Goal: Task Accomplishment & Management: Use online tool/utility

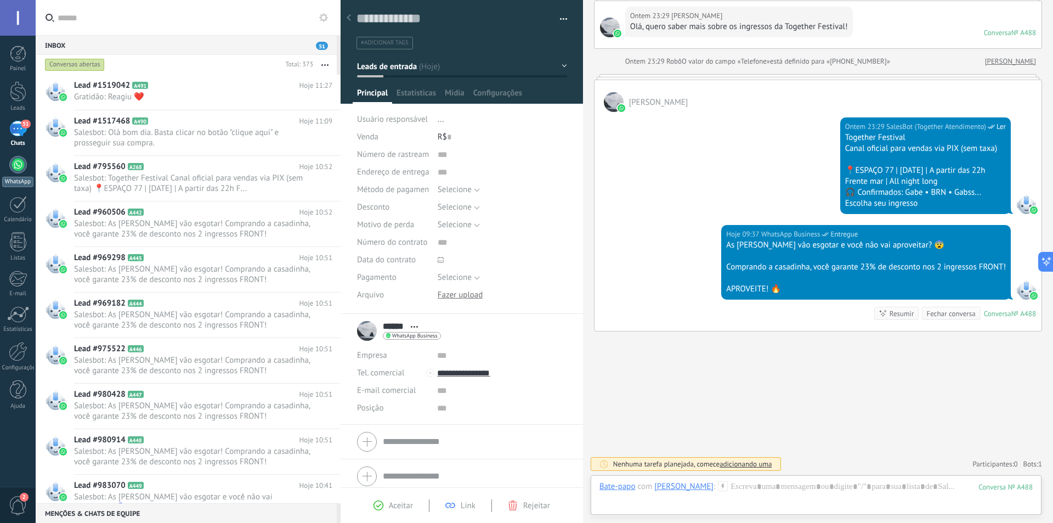
click at [12, 166] on div at bounding box center [18, 165] width 18 height 18
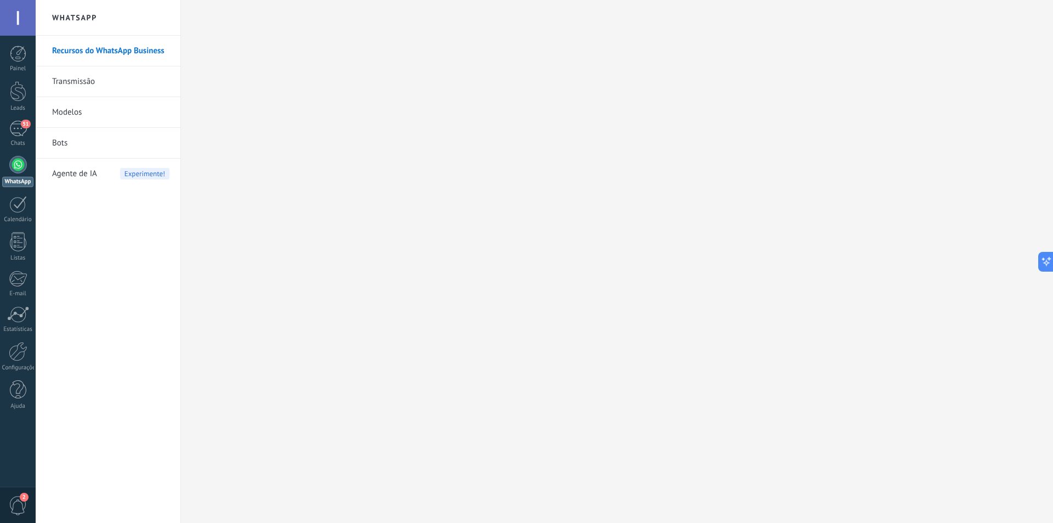
click at [57, 143] on link "Bots" at bounding box center [110, 143] width 117 height 31
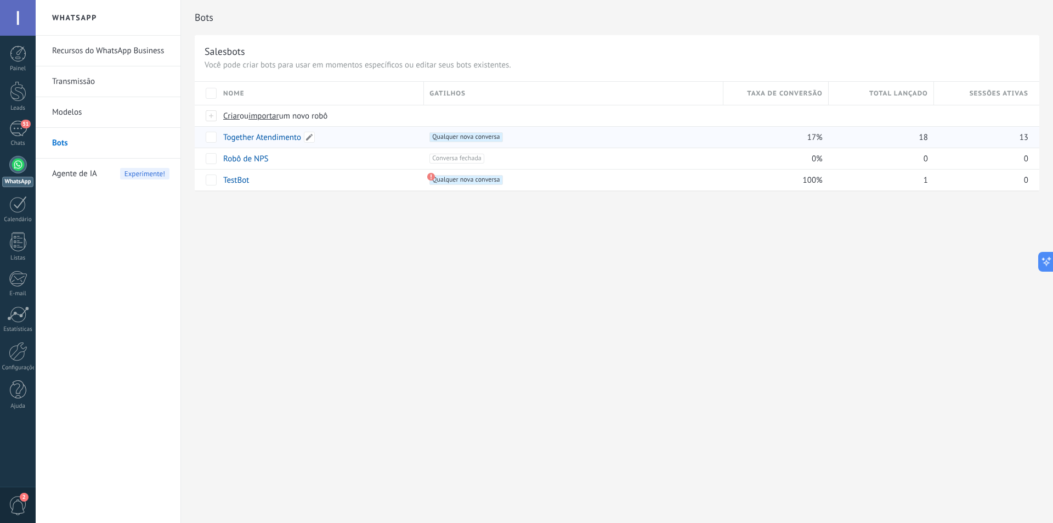
click at [264, 133] on link "Together Atendimento" at bounding box center [262, 137] width 78 height 10
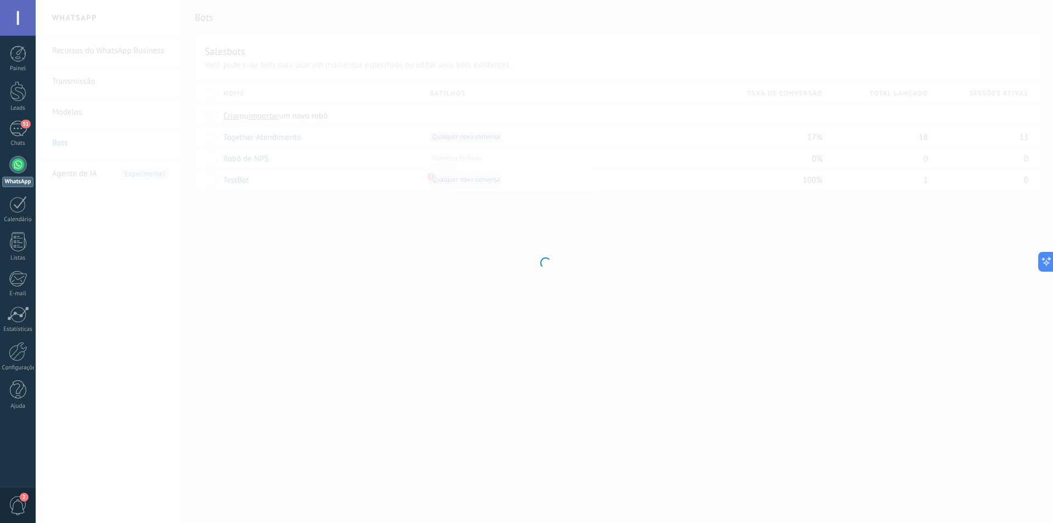
type input "**********"
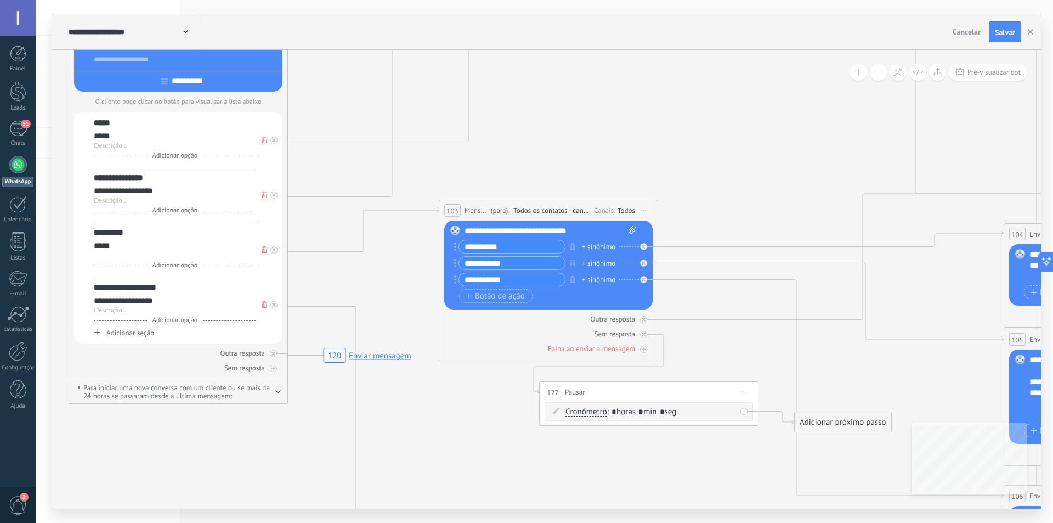
drag, startPoint x: 682, startPoint y: 379, endPoint x: 375, endPoint y: 243, distance: 335.8
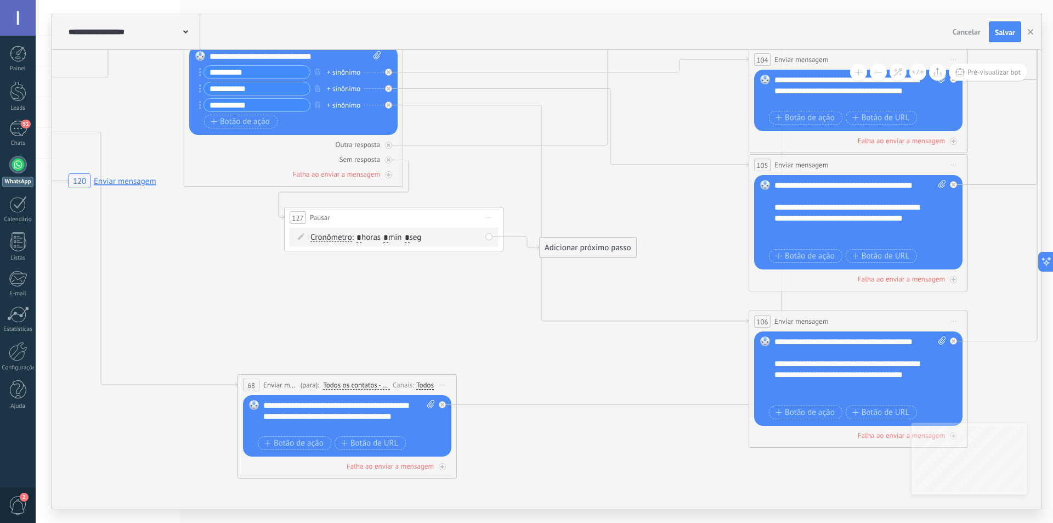
drag, startPoint x: 600, startPoint y: 457, endPoint x: 360, endPoint y: 329, distance: 271.5
click at [494, 214] on span "Iniciar pré-visualização aqui [GEOGRAPHIC_DATA] Duplicar Excluir" at bounding box center [490, 218] width 18 height 16
click at [533, 285] on div "Excluir" at bounding box center [548, 289] width 126 height 19
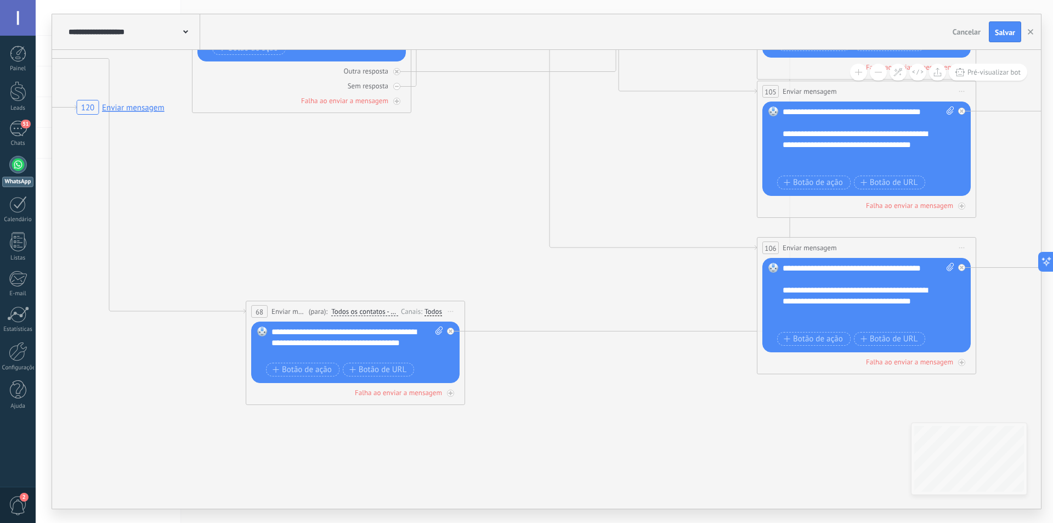
drag, startPoint x: 430, startPoint y: 275, endPoint x: 471, endPoint y: 143, distance: 138.5
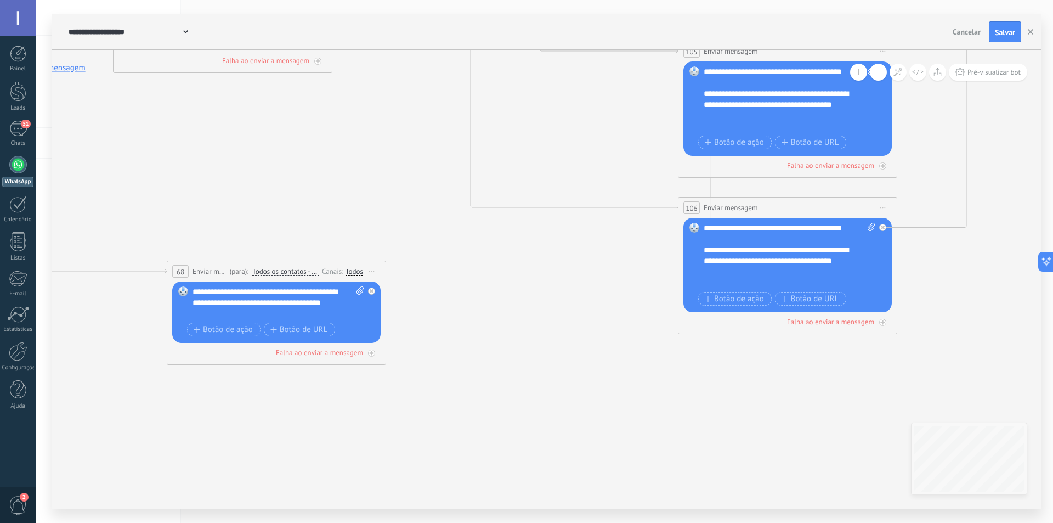
drag, startPoint x: 605, startPoint y: 365, endPoint x: 382, endPoint y: 393, distance: 224.5
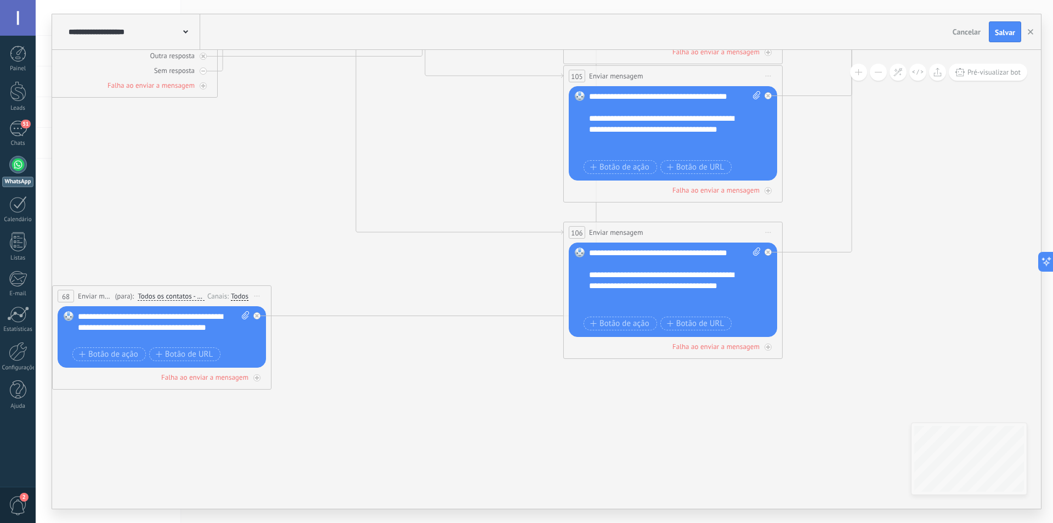
drag, startPoint x: 439, startPoint y: 153, endPoint x: 364, endPoint y: 369, distance: 229.4
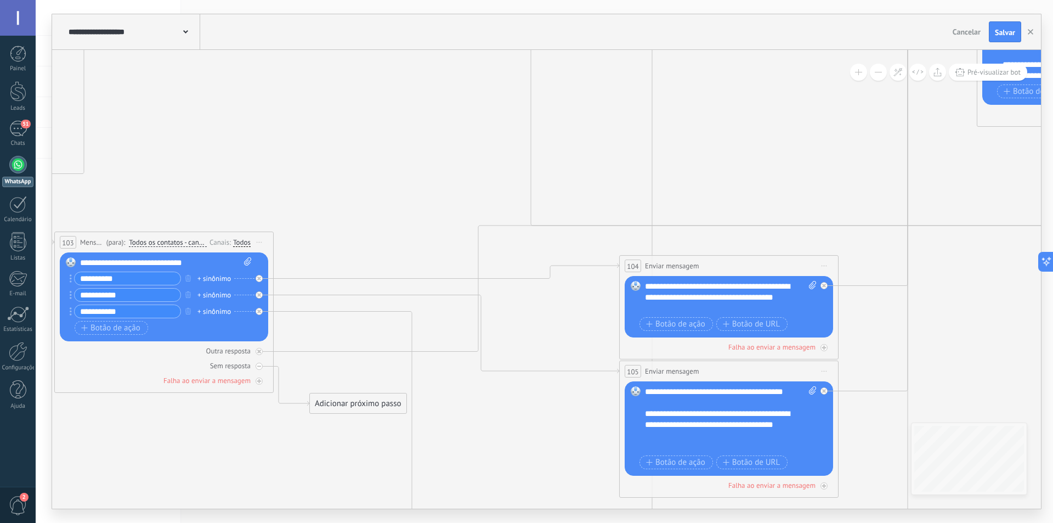
drag, startPoint x: 395, startPoint y: 228, endPoint x: 464, endPoint y: 271, distance: 81.8
click at [527, 333] on icon "120 Enviar mensagem 34 List Message (WhatsApp)" at bounding box center [977, 24] width 3403 height 1870
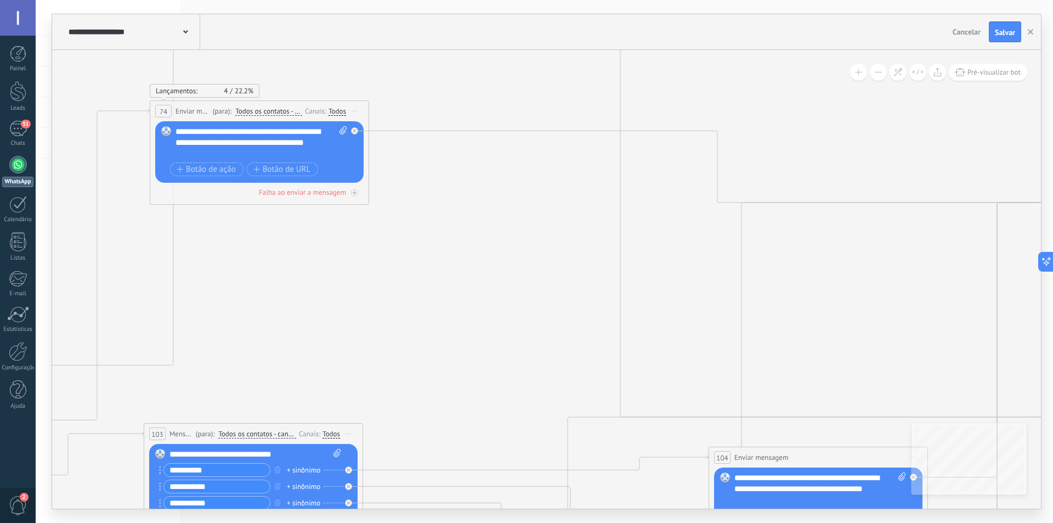
drag, startPoint x: 396, startPoint y: 163, endPoint x: 482, endPoint y: 352, distance: 207.5
click at [482, 351] on icon "34 List Message (WhatsApp) 120 Enviar mensagem" at bounding box center [1066, 216] width 3403 height 1870
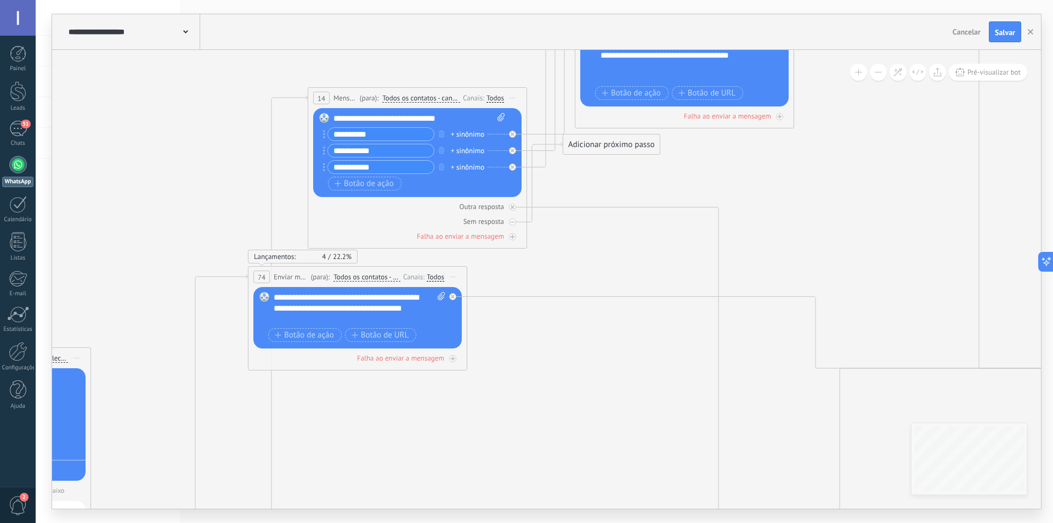
drag, startPoint x: 447, startPoint y: 179, endPoint x: 542, endPoint y: 396, distance: 237.1
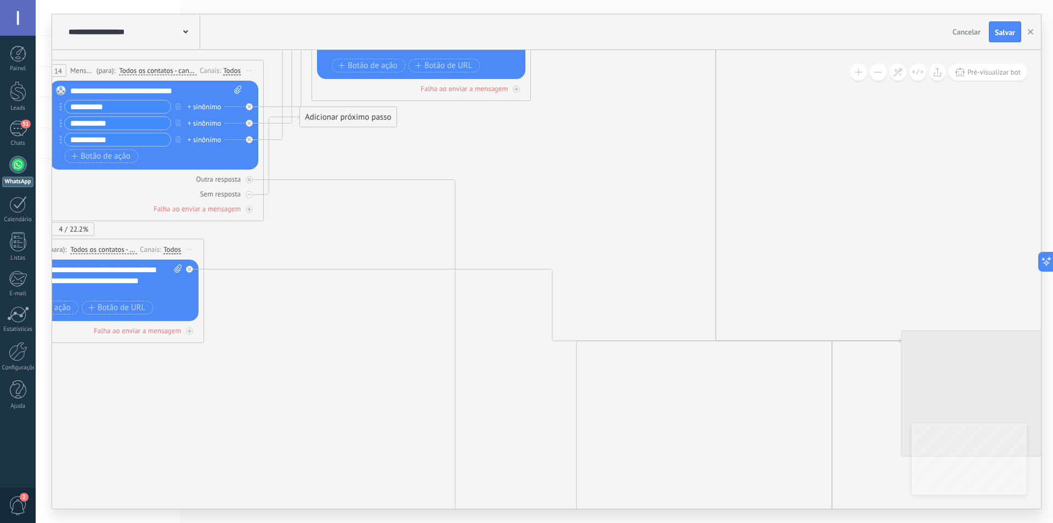
drag, startPoint x: 561, startPoint y: 296, endPoint x: 310, endPoint y: 202, distance: 267.9
click at [257, 189] on icon "34 List Message (WhatsApp) 120 Enviar mensagem" at bounding box center [901, 354] width 3403 height 1870
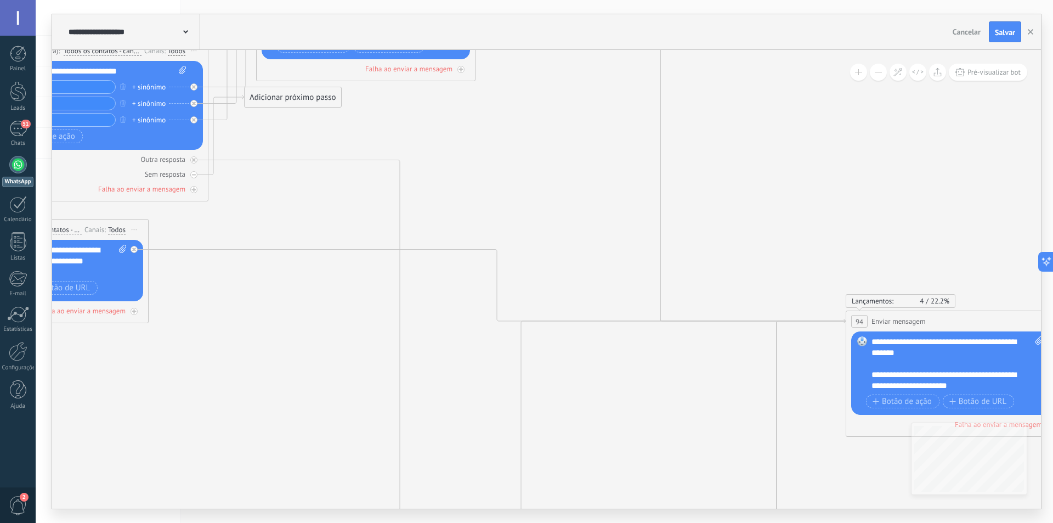
drag, startPoint x: 771, startPoint y: 178, endPoint x: 396, endPoint y: 50, distance: 396.5
click at [387, 44] on div "**********" at bounding box center [546, 261] width 989 height 494
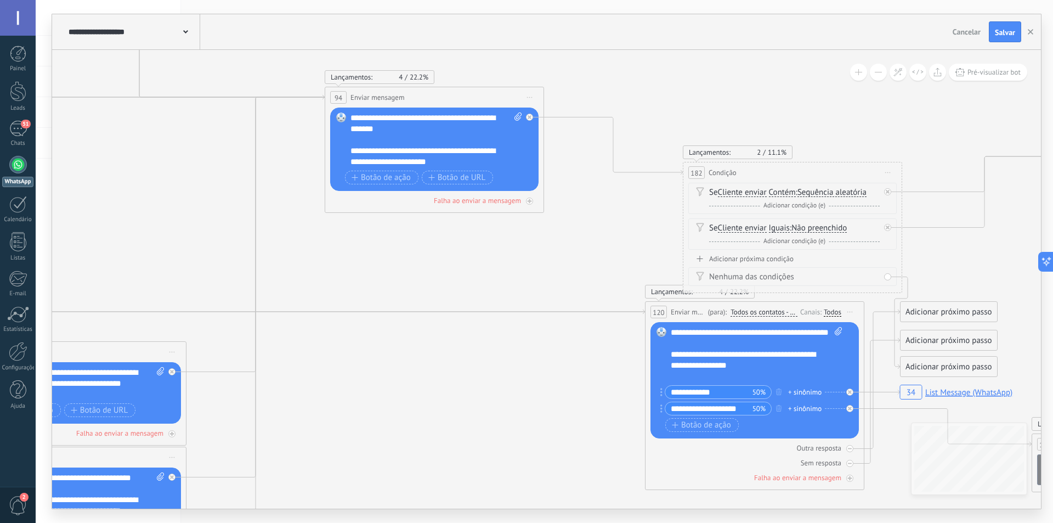
drag, startPoint x: 625, startPoint y: 437, endPoint x: 481, endPoint y: 343, distance: 171.7
click at [481, 343] on icon "34 List Message (WhatsApp) 120 Enviar mensagem" at bounding box center [324, 58] width 3403 height 1766
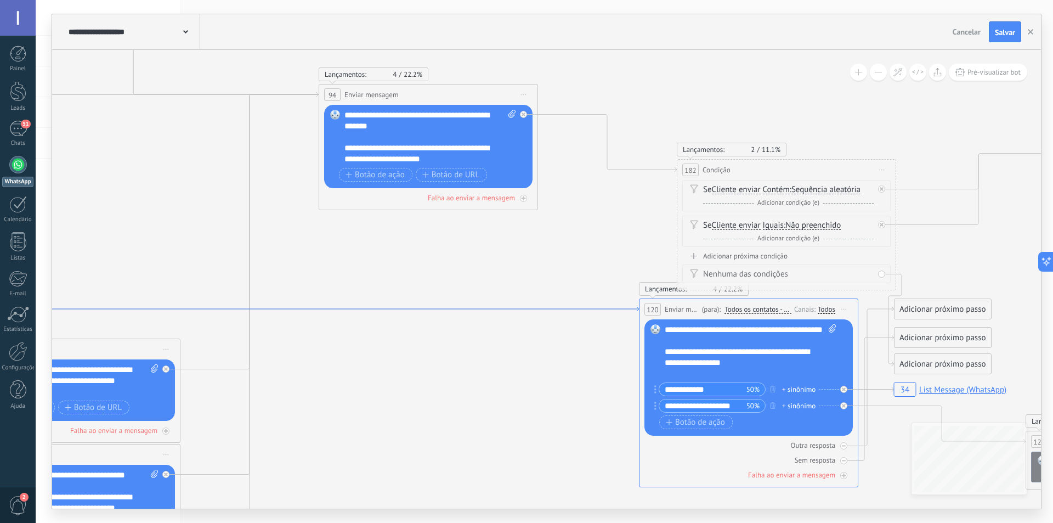
click at [615, 307] on icon at bounding box center [127, 298] width 1024 height 26
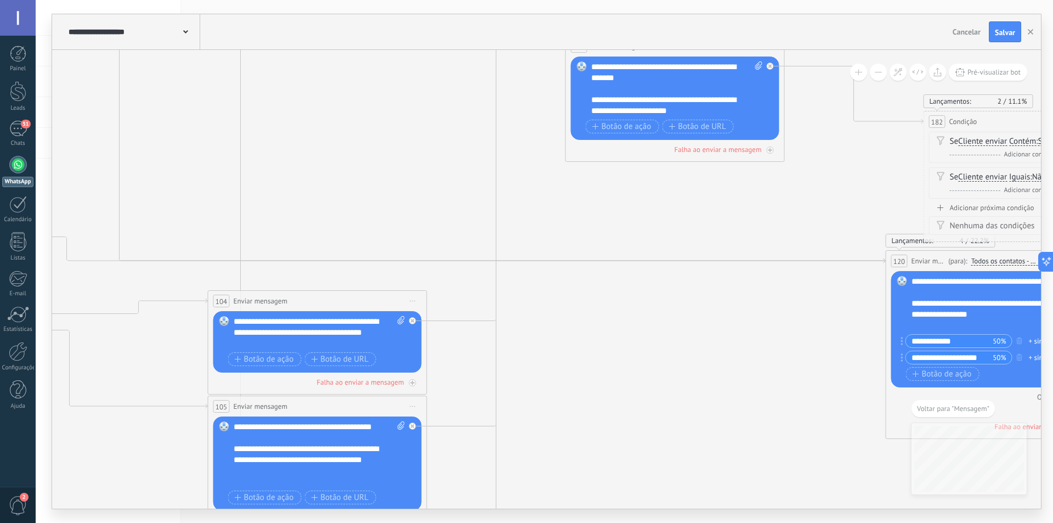
drag, startPoint x: 280, startPoint y: 265, endPoint x: 889, endPoint y: 344, distance: 614.1
click at [878, 344] on icon "34 List Message (WhatsApp) 120 Enviar mensagem" at bounding box center [565, 43] width 3403 height 1839
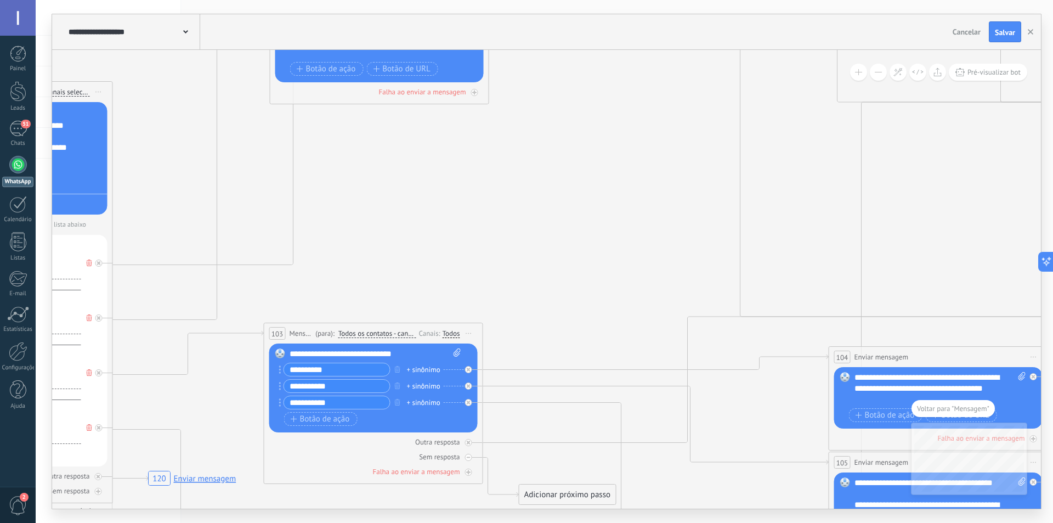
drag, startPoint x: 150, startPoint y: 185, endPoint x: 771, endPoint y: 218, distance: 622.0
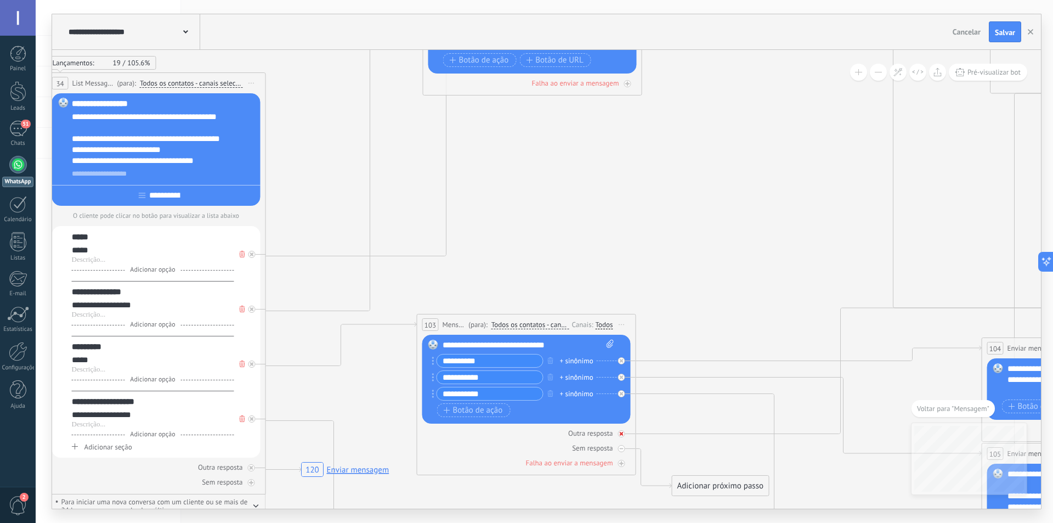
click at [622, 431] on div at bounding box center [621, 433] width 7 height 7
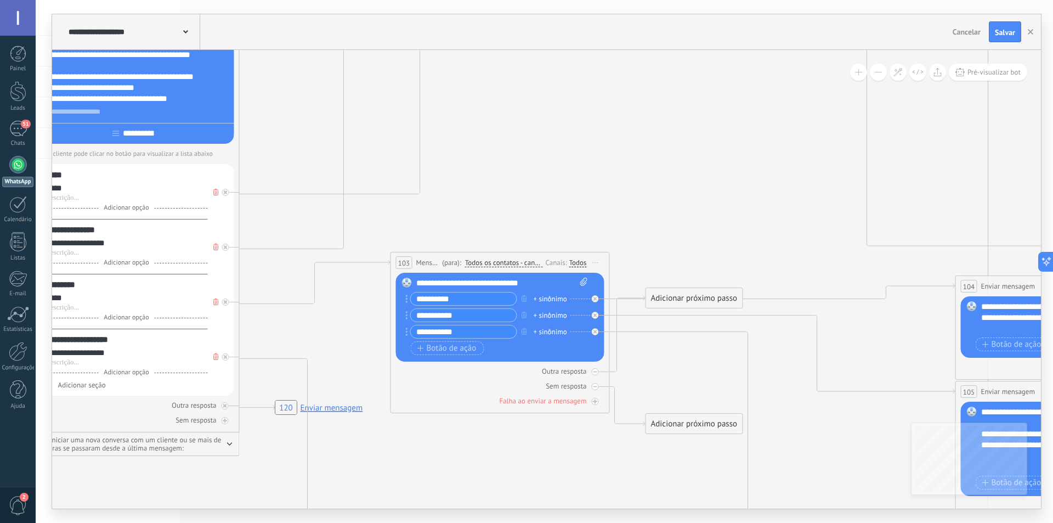
drag, startPoint x: 303, startPoint y: 436, endPoint x: 276, endPoint y: 372, distance: 69.1
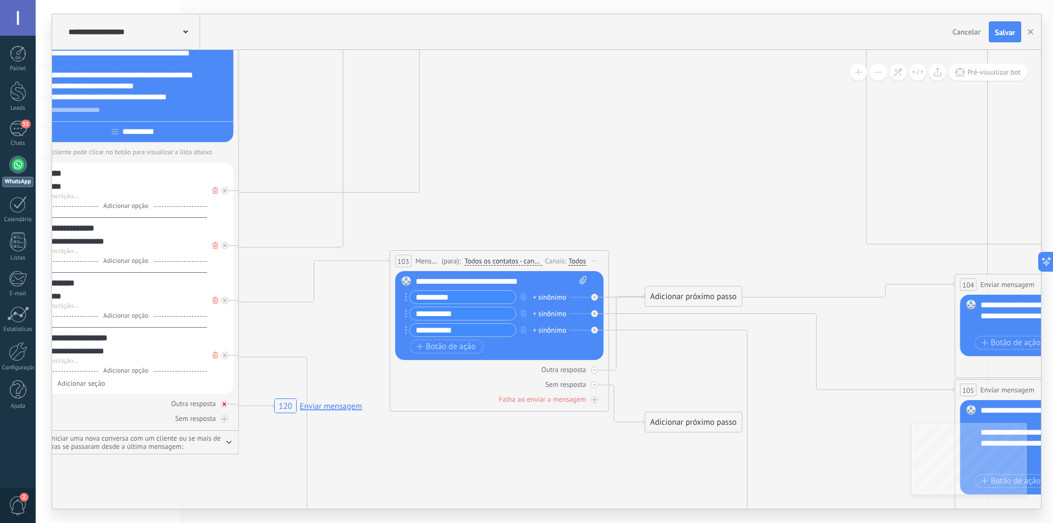
click at [223, 405] on icon at bounding box center [225, 404] width 4 height 4
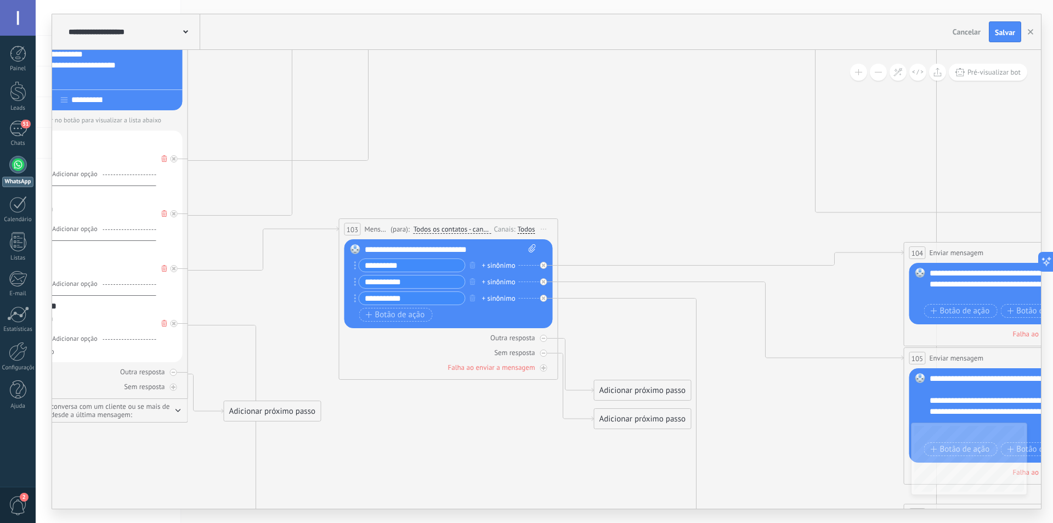
drag, startPoint x: 269, startPoint y: 480, endPoint x: 206, endPoint y: 436, distance: 77.3
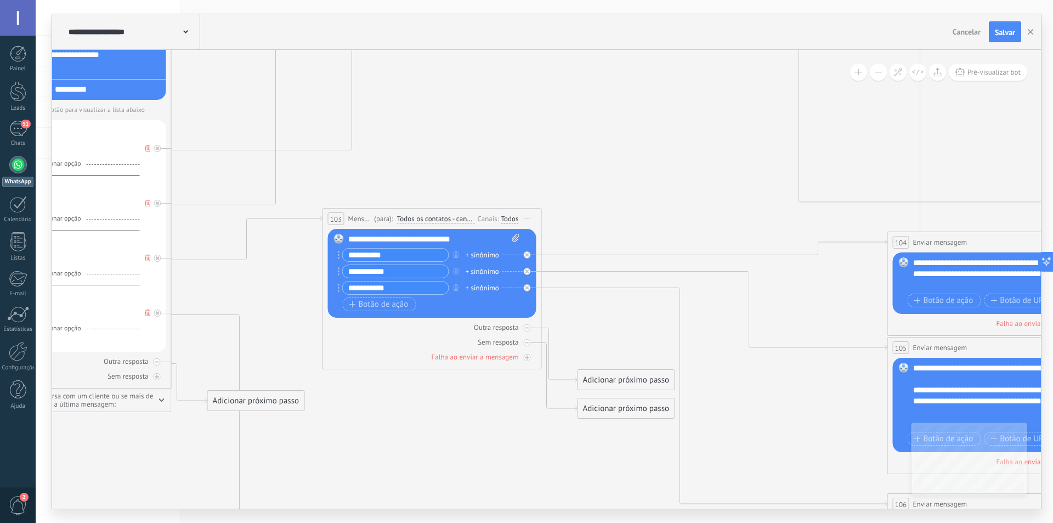
drag, startPoint x: 523, startPoint y: 447, endPoint x: 252, endPoint y: 430, distance: 271.1
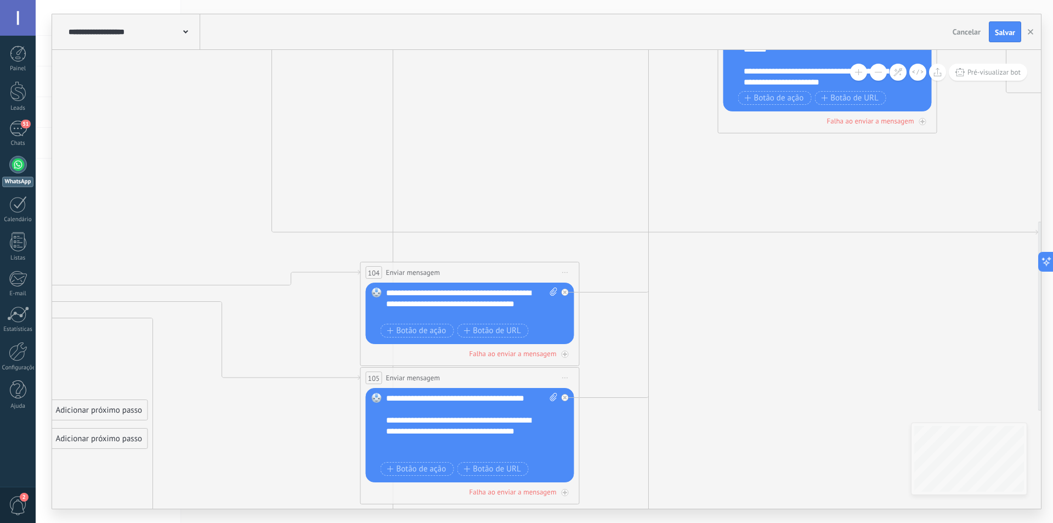
drag, startPoint x: 406, startPoint y: 374, endPoint x: 222, endPoint y: 430, distance: 192.1
click at [226, 429] on icon "34 List Message (WhatsApp)" at bounding box center [718, 31] width 3403 height 1870
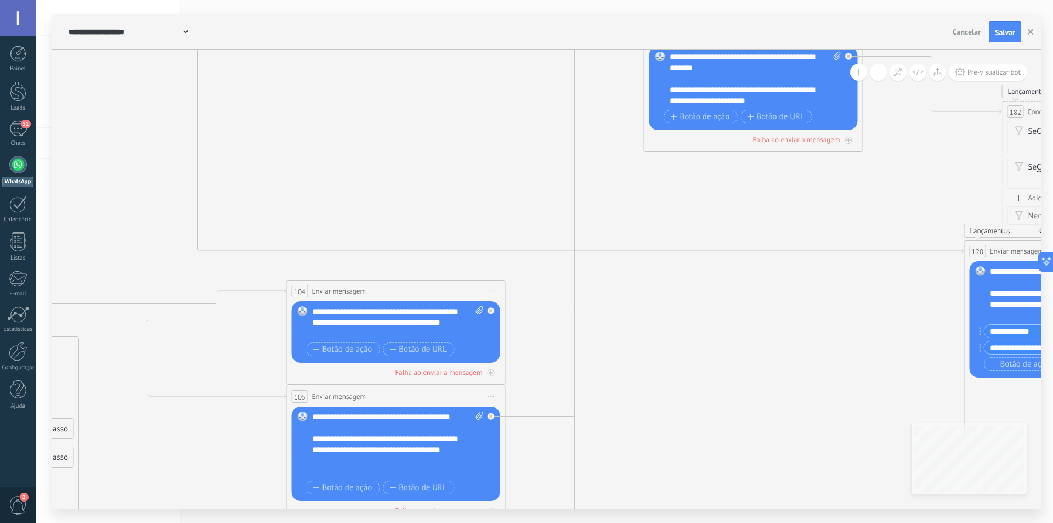
drag, startPoint x: 752, startPoint y: 339, endPoint x: 331, endPoint y: 388, distance: 423.8
click at [332, 388] on icon "34 List Message (WhatsApp)" at bounding box center [644, 49] width 3403 height 1870
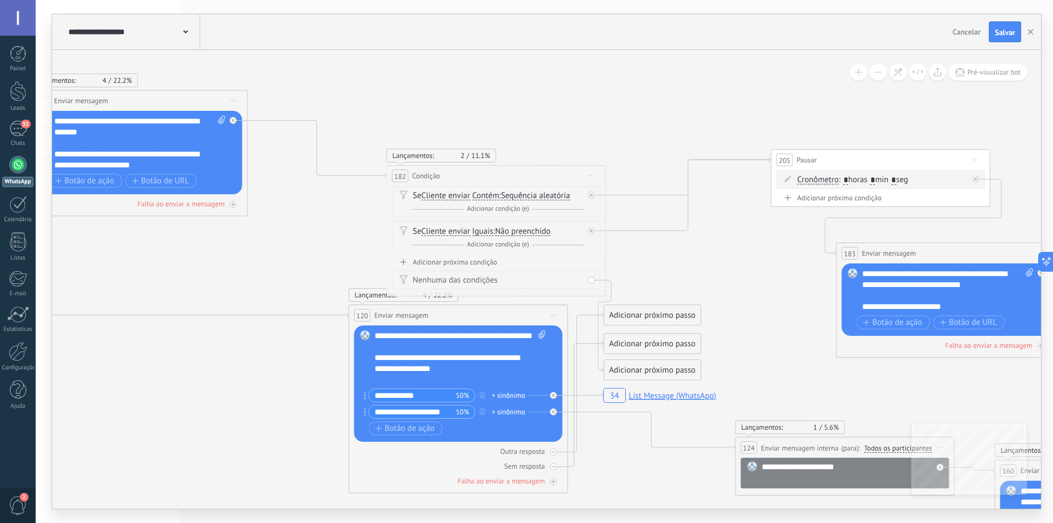
drag, startPoint x: 415, startPoint y: 243, endPoint x: 189, endPoint y: 256, distance: 227.0
click at [189, 256] on icon "34 List Message (WhatsApp)" at bounding box center [28, 114] width 3403 height 1870
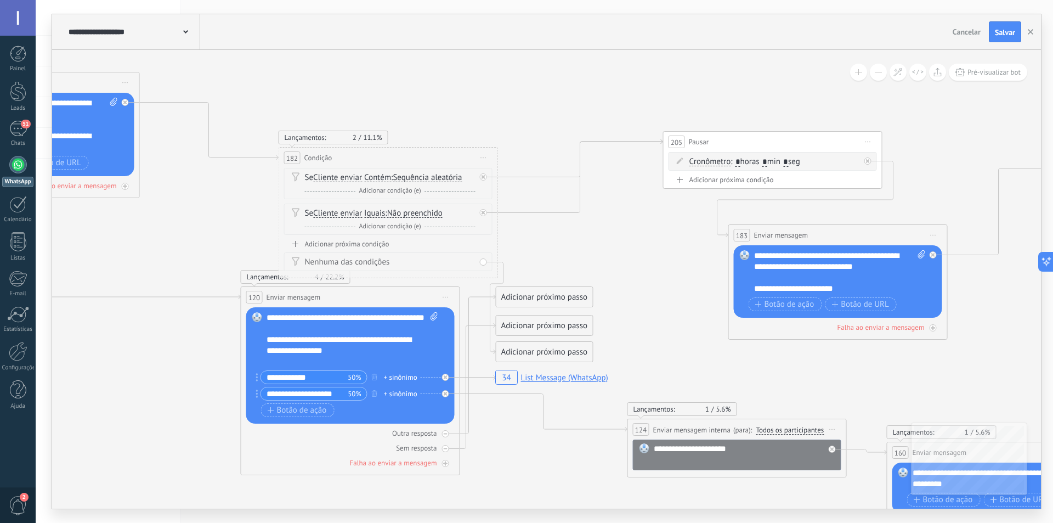
drag, startPoint x: 669, startPoint y: 269, endPoint x: 601, endPoint y: 251, distance: 69.9
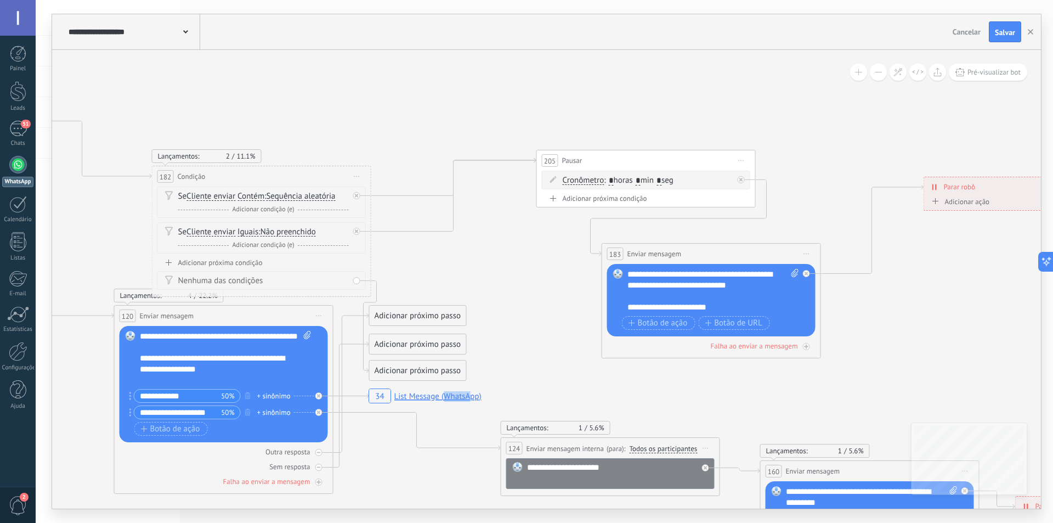
drag, startPoint x: 470, startPoint y: 266, endPoint x: 528, endPoint y: 237, distance: 65.0
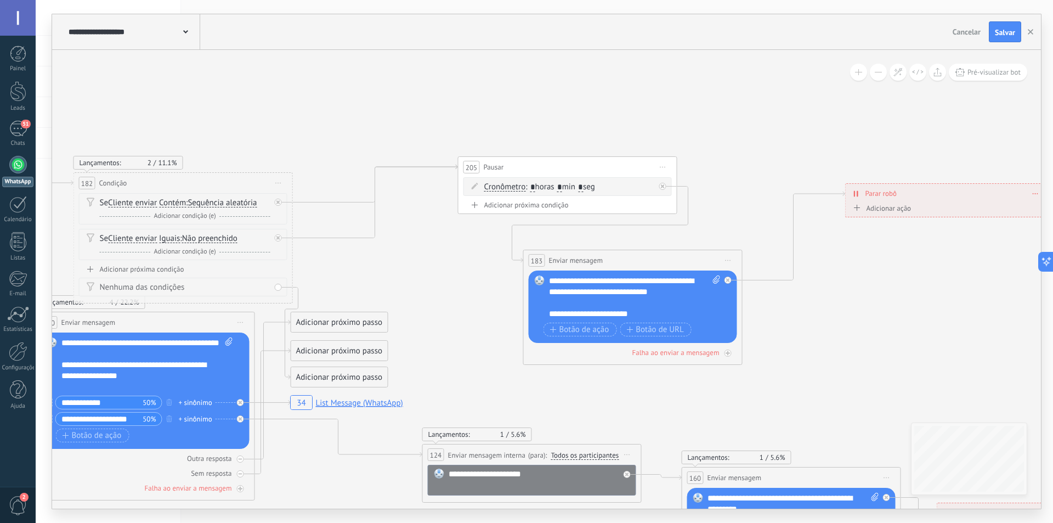
drag, startPoint x: 566, startPoint y: 187, endPoint x: 561, endPoint y: 188, distance: 5.6
click at [561, 188] on span ": * horas * min * seg" at bounding box center [561, 187] width 70 height 10
click at [588, 187] on span ": * horas min * seg" at bounding box center [561, 187] width 70 height 10
type input "**"
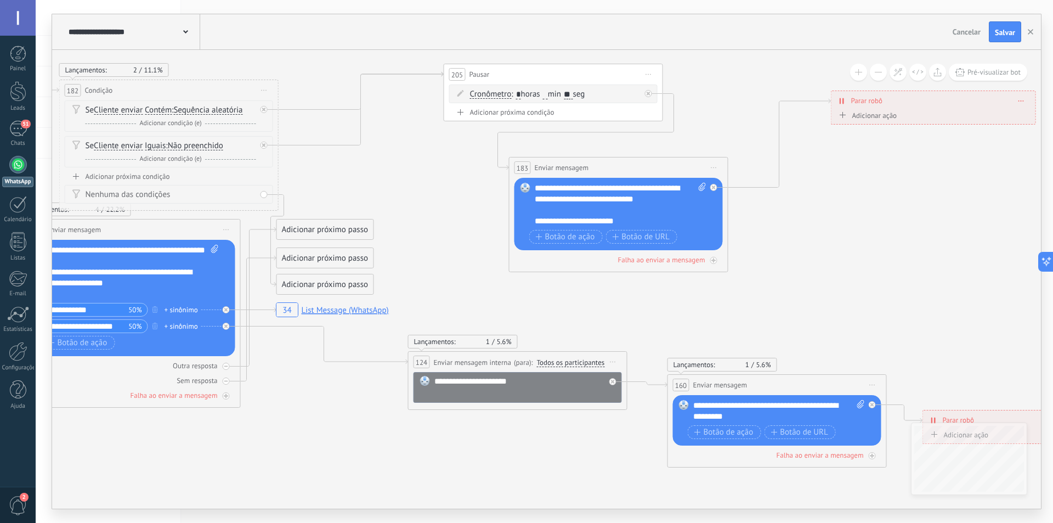
drag, startPoint x: 743, startPoint y: 234, endPoint x: 729, endPoint y: 140, distance: 94.9
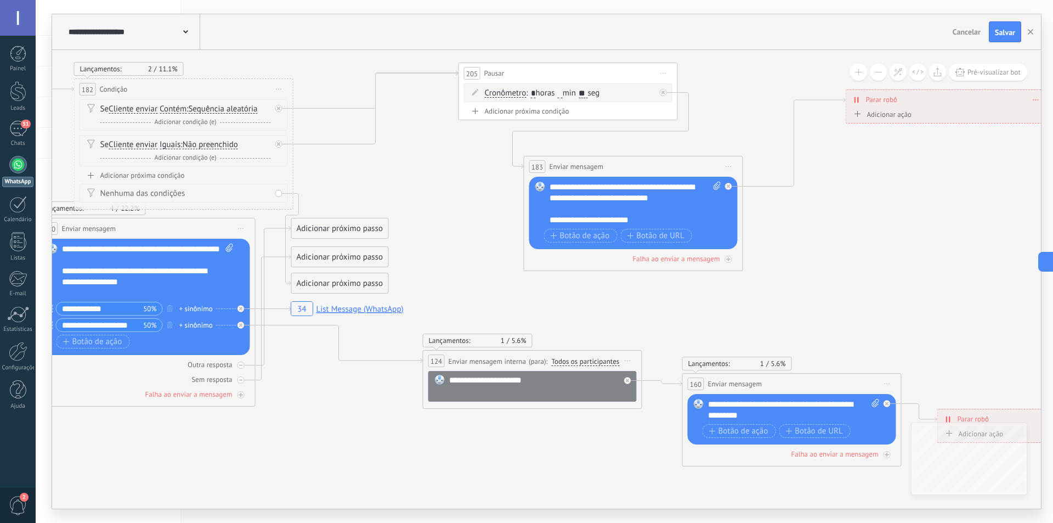
drag, startPoint x: 284, startPoint y: 422, endPoint x: 448, endPoint y: 443, distance: 165.4
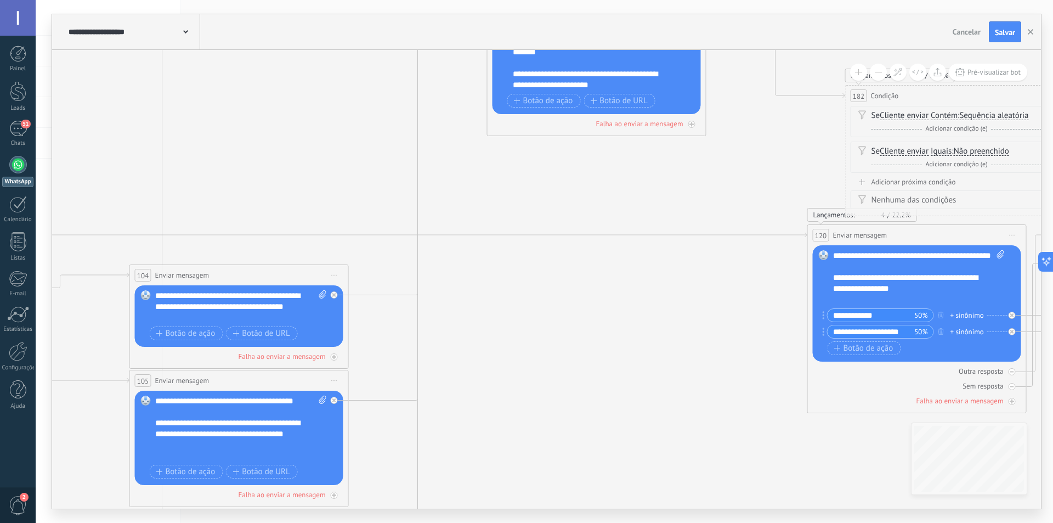
drag, startPoint x: 156, startPoint y: 337, endPoint x: 586, endPoint y: 307, distance: 431.2
click at [774, 317] on icon "34 List Message (WhatsApp)" at bounding box center [487, 34] width 3403 height 1870
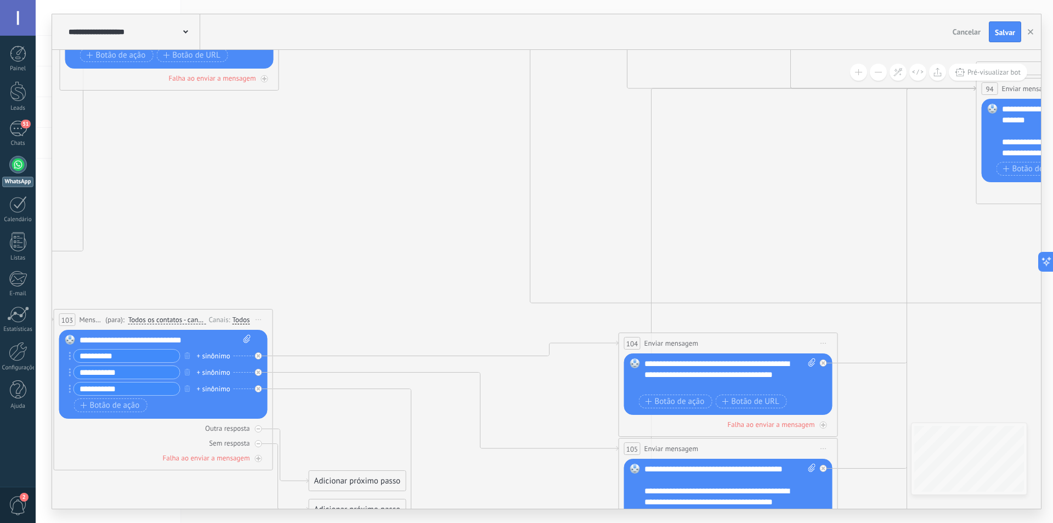
drag, startPoint x: 319, startPoint y: 187, endPoint x: 711, endPoint y: 312, distance: 411.6
click at [782, 314] on icon "34 List Message (WhatsApp)" at bounding box center [976, 102] width 3403 height 1870
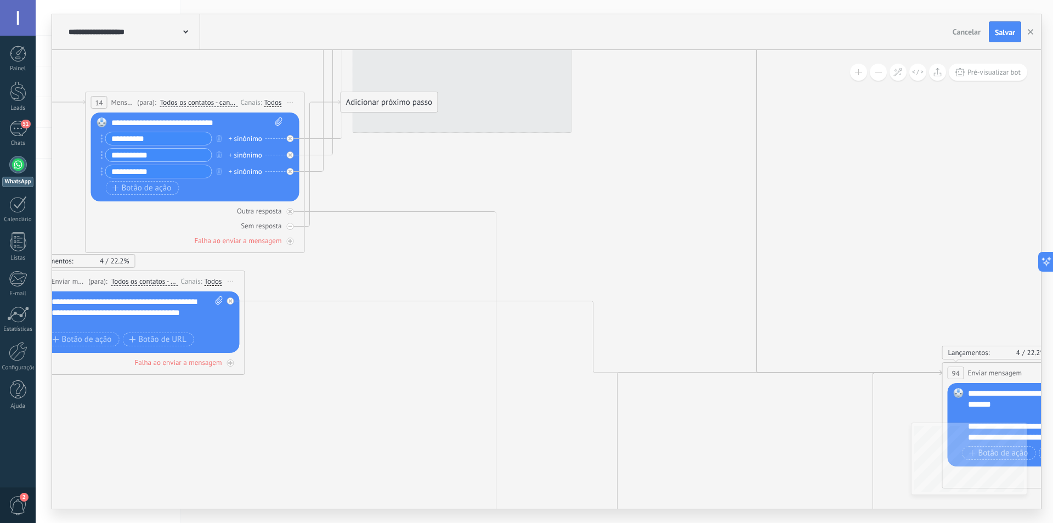
drag, startPoint x: 388, startPoint y: 208, endPoint x: 365, endPoint y: 397, distance: 190.2
click at [352, 434] on icon "34 List Message (WhatsApp)" at bounding box center [942, 386] width 3403 height 1870
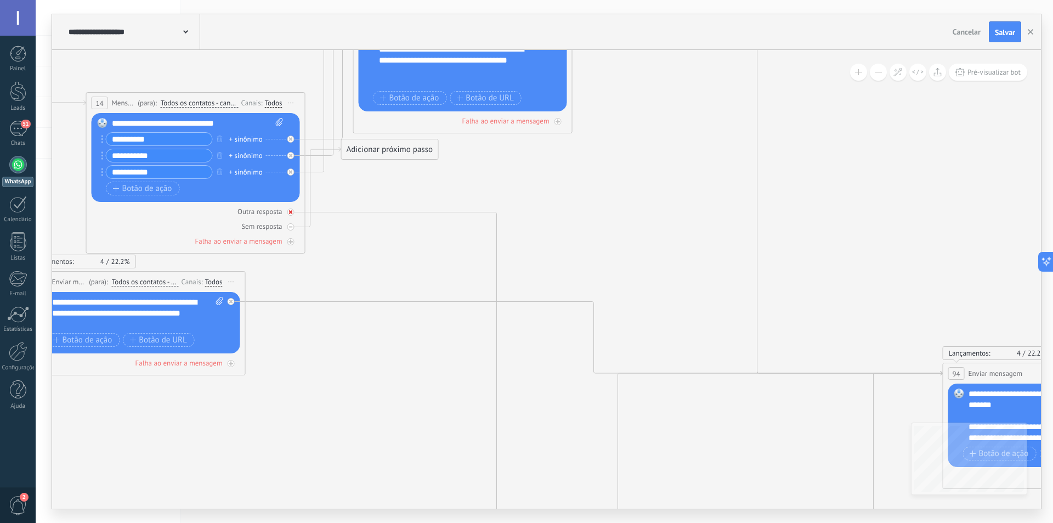
click at [287, 210] on div "Outra resposta" at bounding box center [196, 211] width 208 height 10
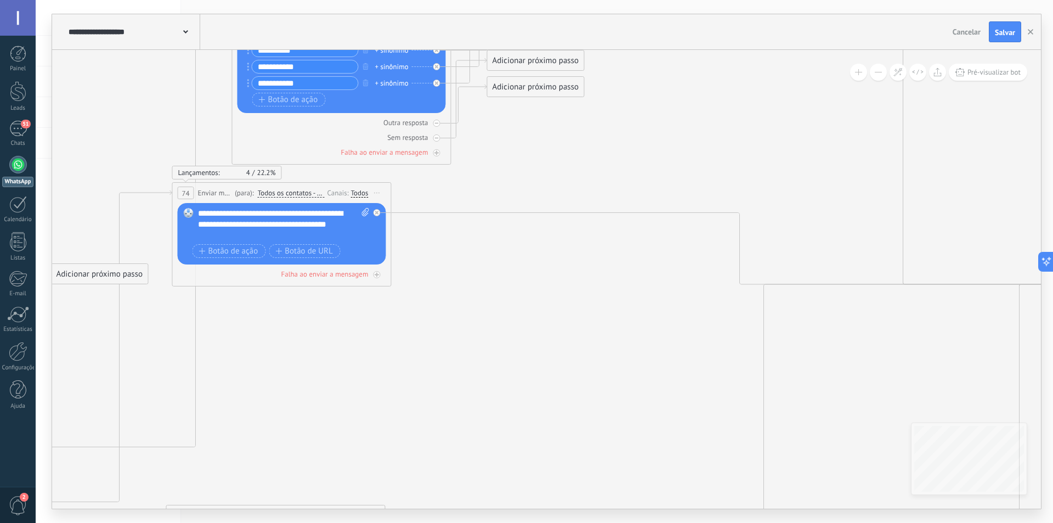
drag, startPoint x: 365, startPoint y: 249, endPoint x: 562, endPoint y: 95, distance: 249.5
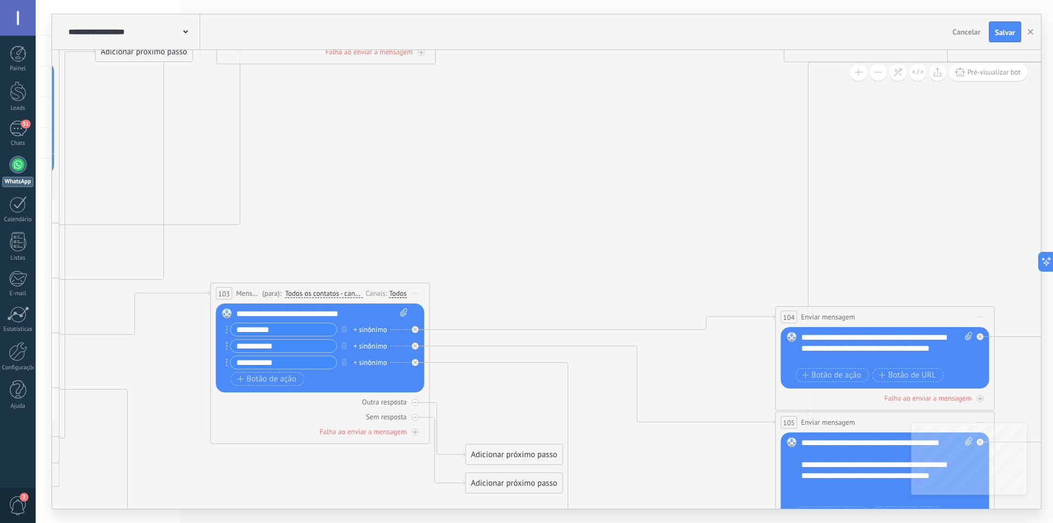
drag, startPoint x: 581, startPoint y: 267, endPoint x: 579, endPoint y: 145, distance: 121.3
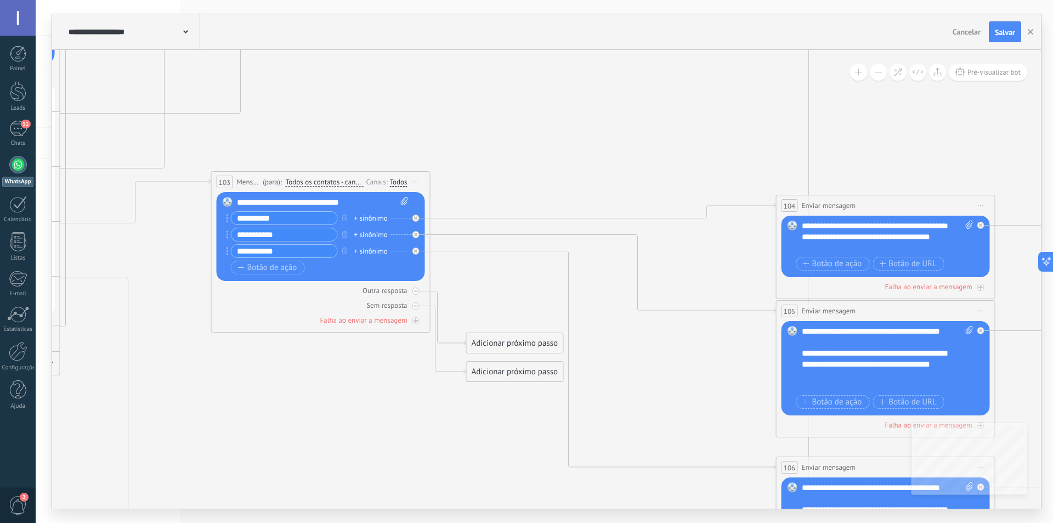
drag, startPoint x: 545, startPoint y: 233, endPoint x: 542, endPoint y: 115, distance: 118.0
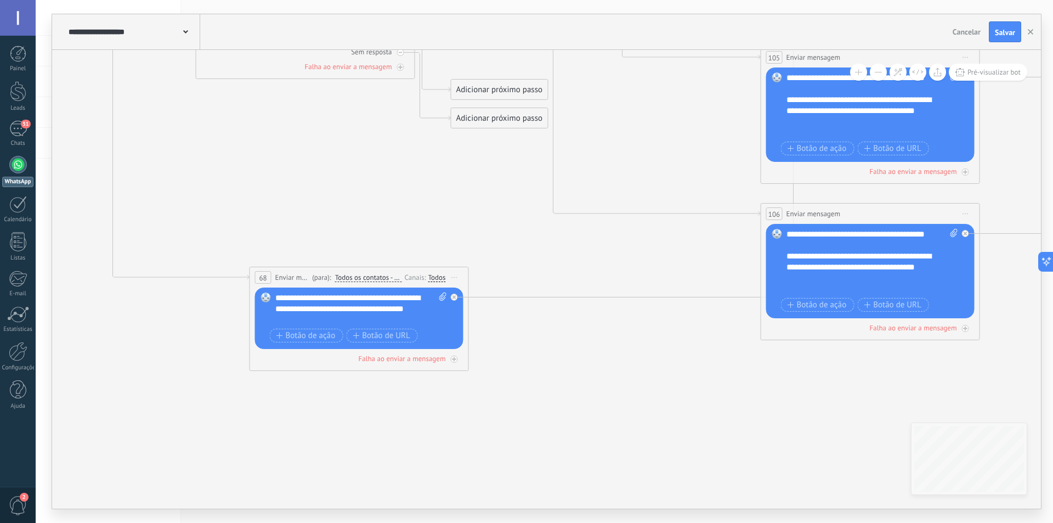
drag, startPoint x: 455, startPoint y: 419, endPoint x: 487, endPoint y: 325, distance: 99.6
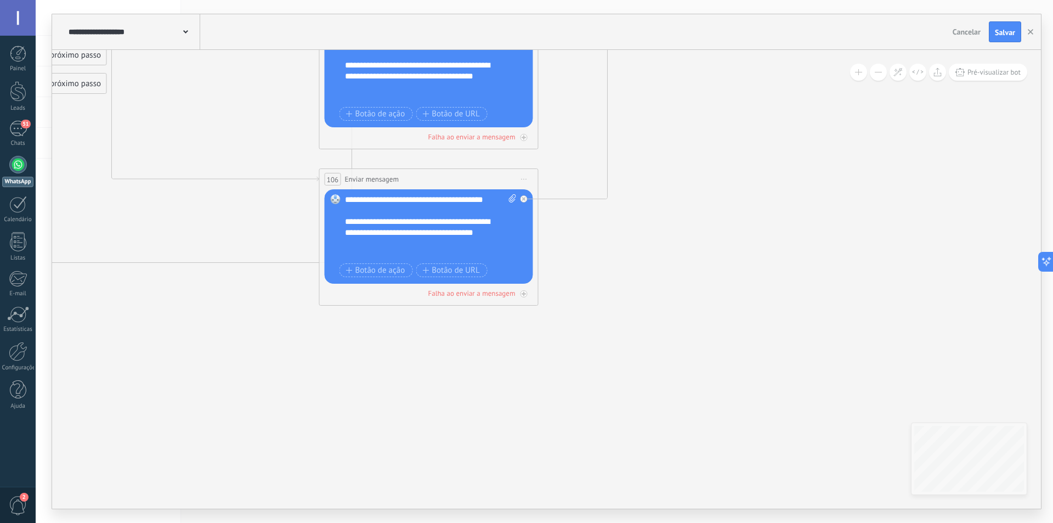
drag, startPoint x: 656, startPoint y: 333, endPoint x: 274, endPoint y: 420, distance: 391.2
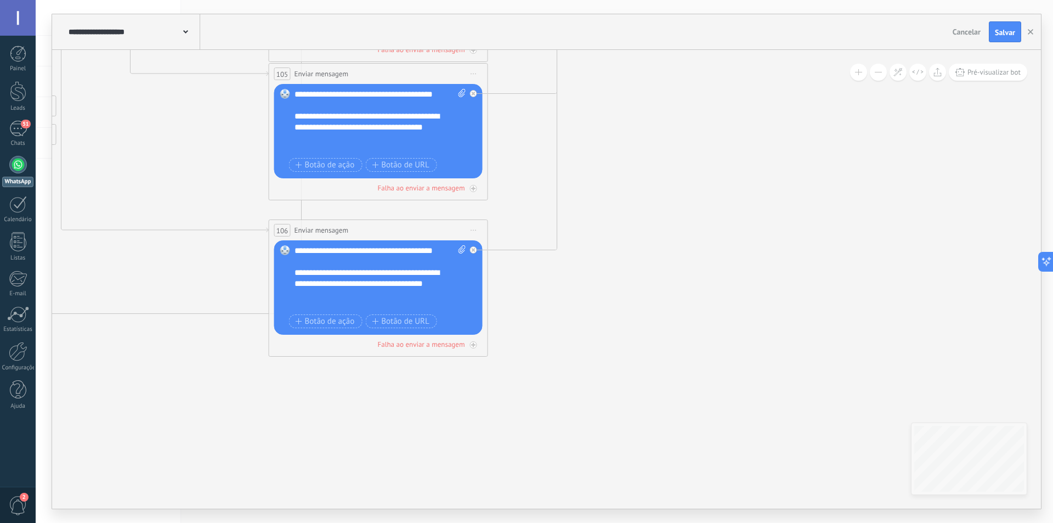
drag, startPoint x: 667, startPoint y: 332, endPoint x: 362, endPoint y: 508, distance: 352.0
click at [347, 522] on html ".abccls-1,.abccls-2{fill-rule:evenodd}.abccls-2{fill:#fff} .abfcls-1{fill:none}…" at bounding box center [526, 261] width 1053 height 523
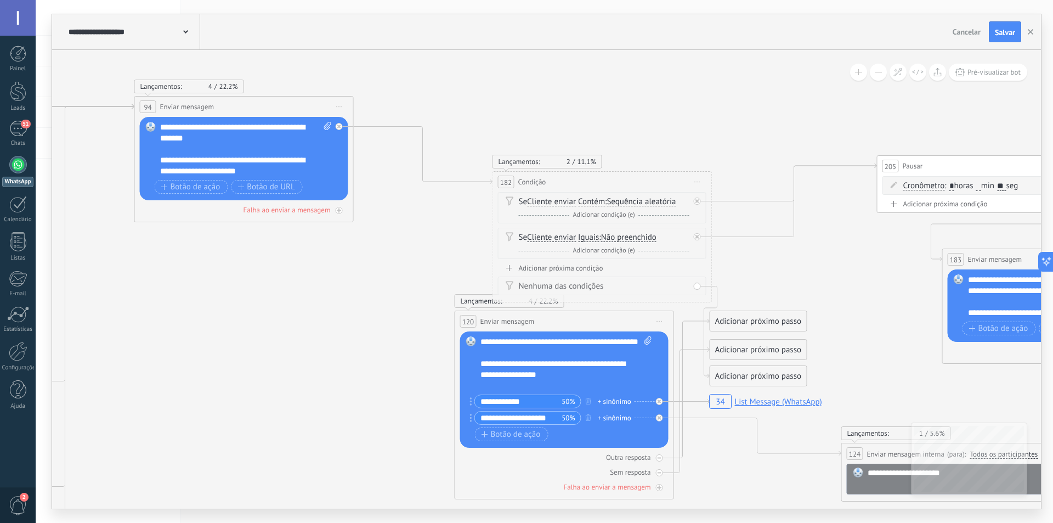
drag, startPoint x: 350, startPoint y: 400, endPoint x: 281, endPoint y: 480, distance: 105.0
click at [281, 479] on icon "34 List Message (WhatsApp)" at bounding box center [134, 68] width 3403 height 1766
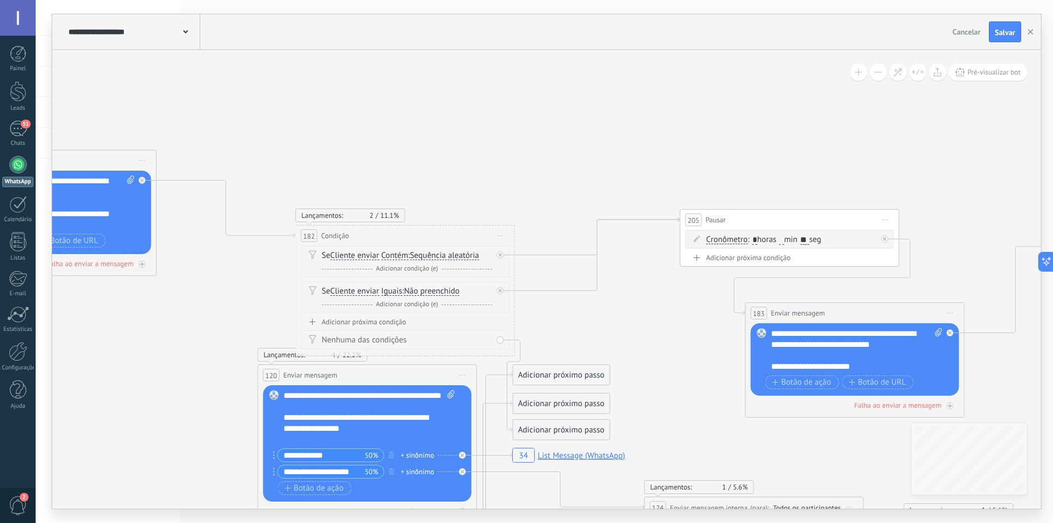
drag, startPoint x: 318, startPoint y: 404, endPoint x: 177, endPoint y: 346, distance: 153.0
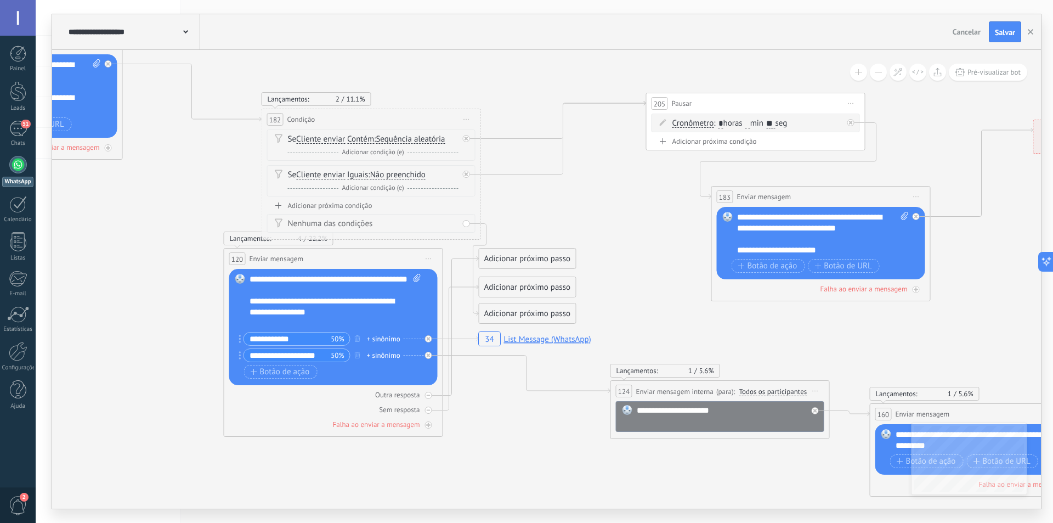
drag, startPoint x: 176, startPoint y: 346, endPoint x: 151, endPoint y: 215, distance: 133.5
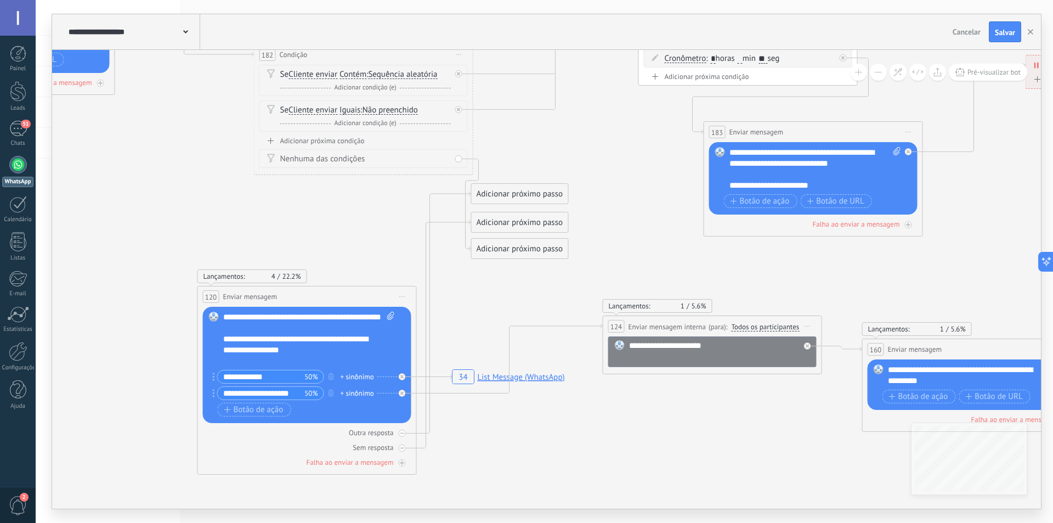
drag, startPoint x: 315, startPoint y: 193, endPoint x: 296, endPoint y: 296, distance: 104.3
click at [296, 296] on div "**********" at bounding box center [307, 296] width 218 height 20
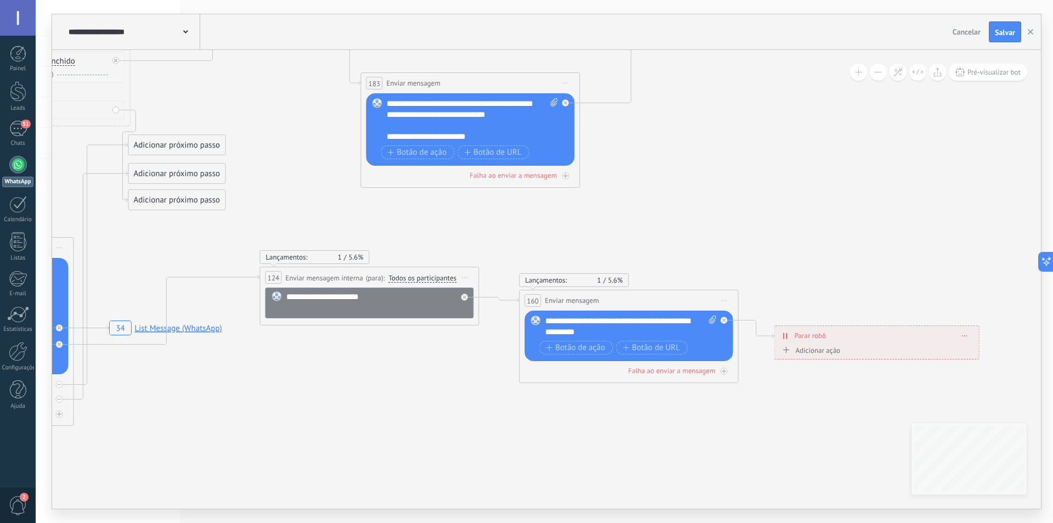
drag, startPoint x: 736, startPoint y: 465, endPoint x: 393, endPoint y: 416, distance: 346.4
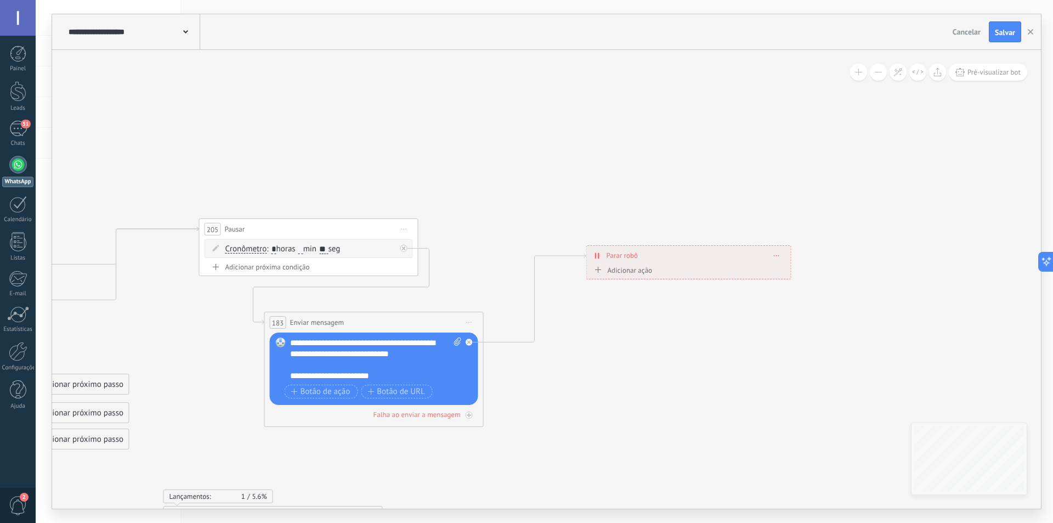
drag, startPoint x: 669, startPoint y: 214, endPoint x: 578, endPoint y: 432, distance: 236.6
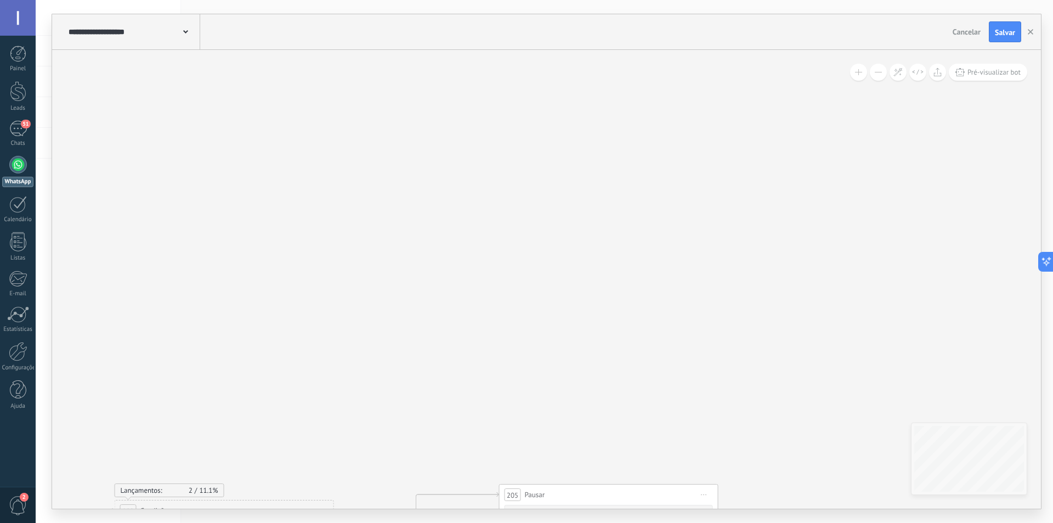
drag, startPoint x: 442, startPoint y: 178, endPoint x: 723, endPoint y: 411, distance: 364.7
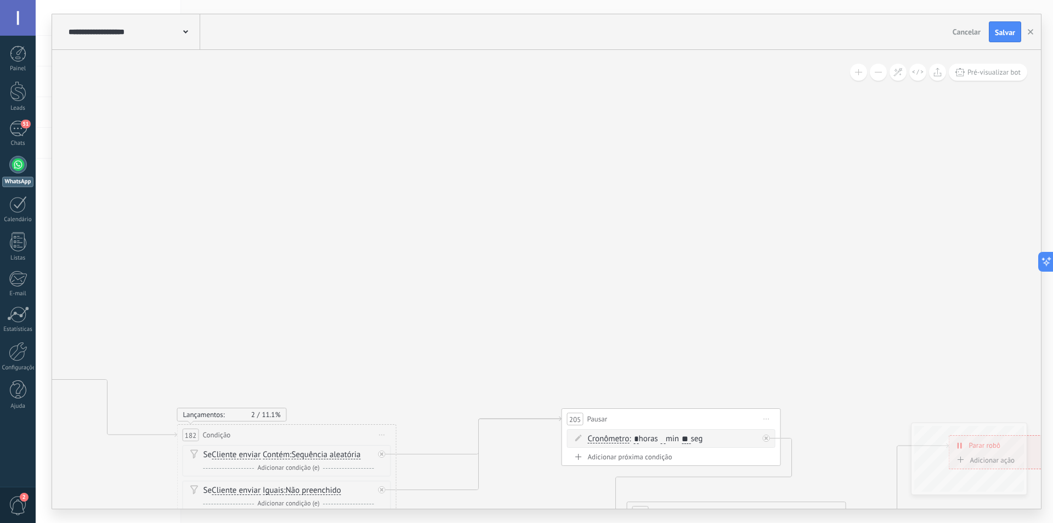
drag, startPoint x: 427, startPoint y: 281, endPoint x: 512, endPoint y: 153, distance: 154.0
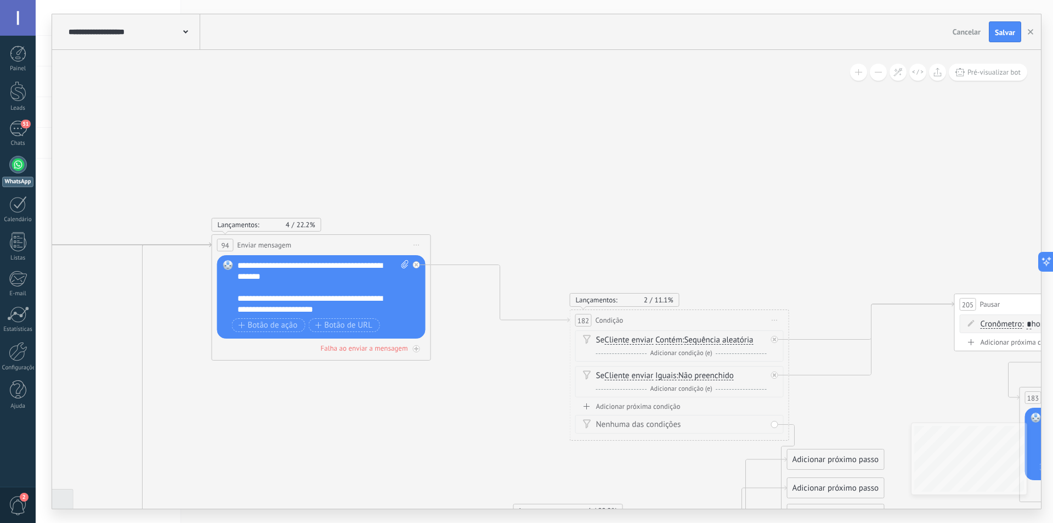
drag, startPoint x: 315, startPoint y: 227, endPoint x: 758, endPoint y: 215, distance: 442.9
click at [757, 215] on icon "34 List Message (WhatsApp)" at bounding box center [211, 206] width 3403 height 1766
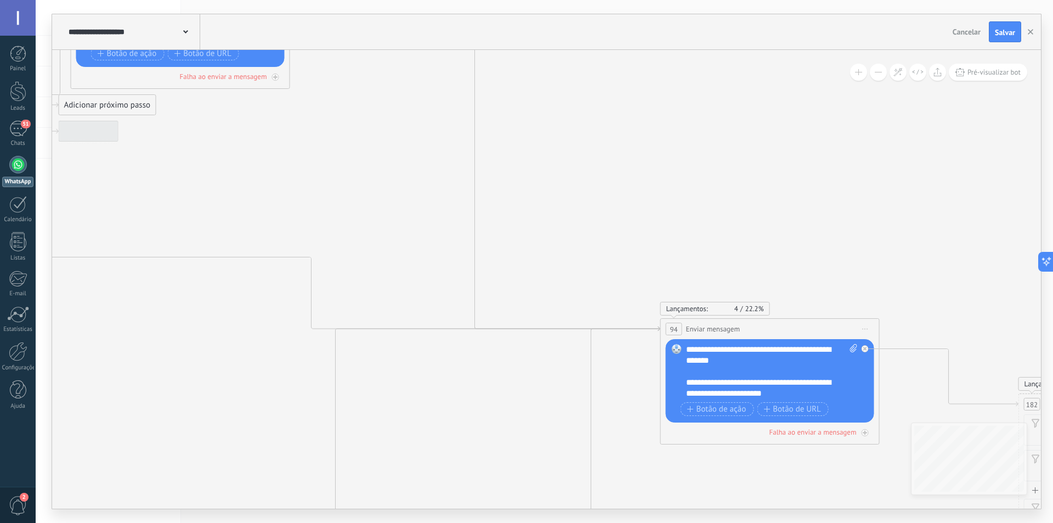
drag, startPoint x: 382, startPoint y: 135, endPoint x: 845, endPoint y: 228, distance: 471.7
click at [845, 228] on icon "34 List Message (WhatsApp)" at bounding box center [660, 290] width 3403 height 1766
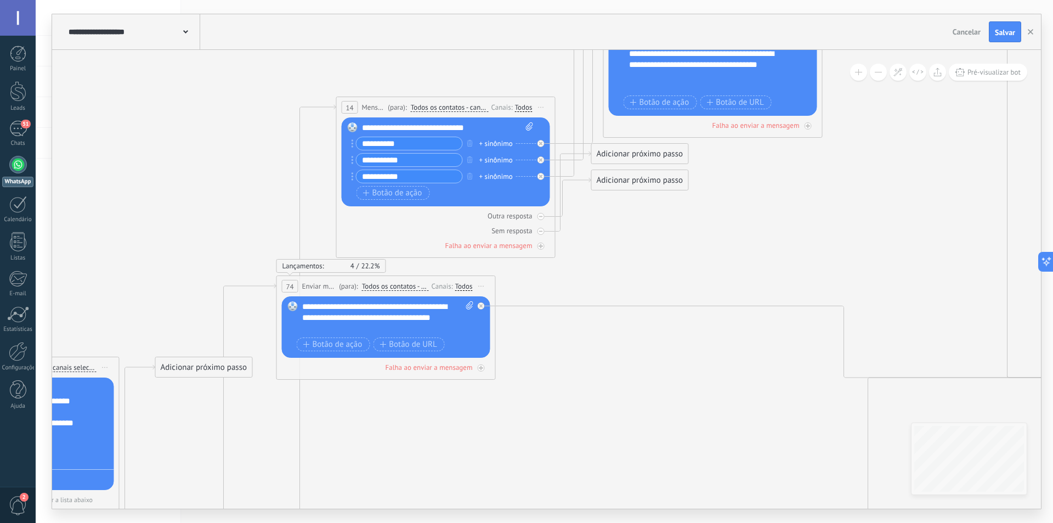
drag
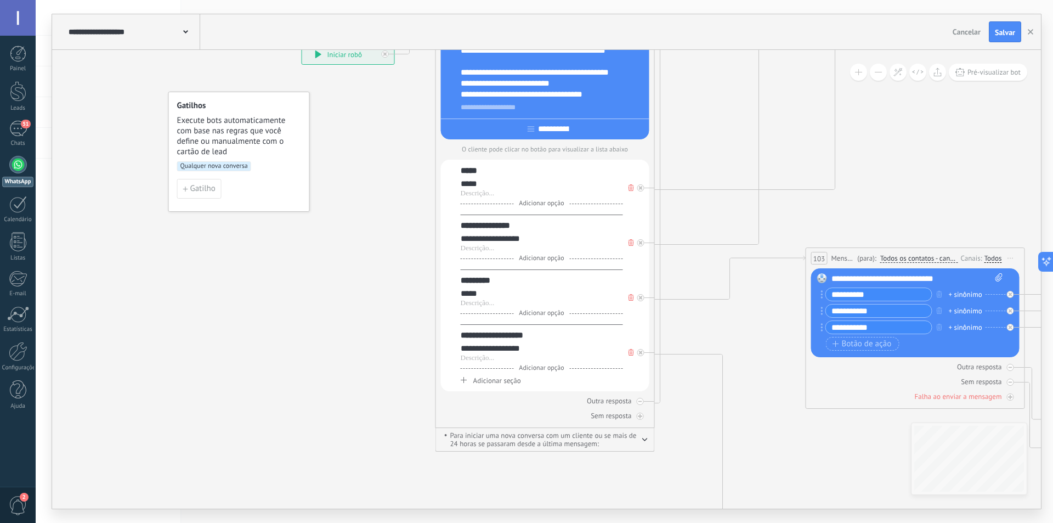
click at [1006, 33] on span "Salvar" at bounding box center [1005, 33] width 20 height 8
click at [23, 137] on link "51 Chats" at bounding box center [18, 134] width 36 height 26
